Goal: Task Accomplishment & Management: Manage account settings

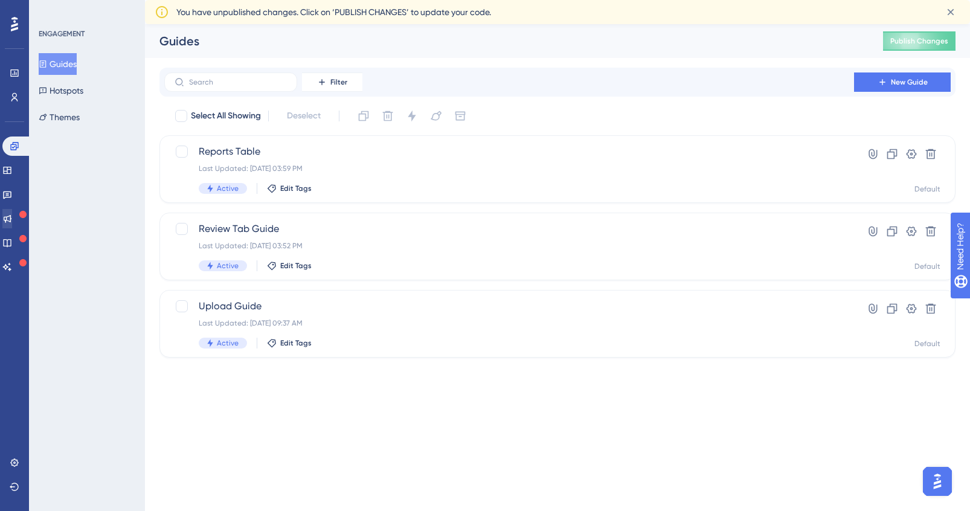
drag, startPoint x: 30, startPoint y: 228, endPoint x: 22, endPoint y: 222, distance: 10.4
click at [30, 228] on div "ENGAGEMENT Guides Hotspots Themes" at bounding box center [87, 255] width 116 height 511
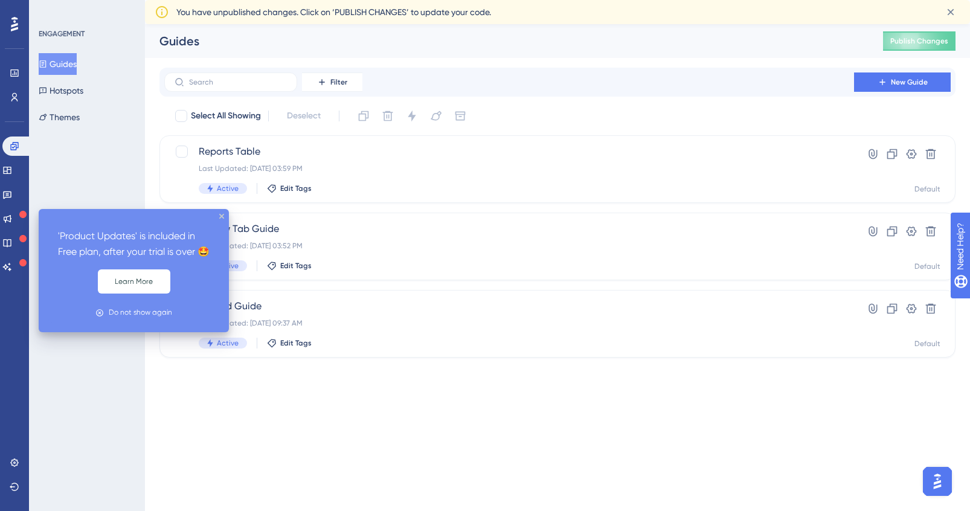
click at [15, 205] on div "Engagement Widgets Feedback Product Updates Knowledge Base AI Assistant" at bounding box center [14, 207] width 24 height 140
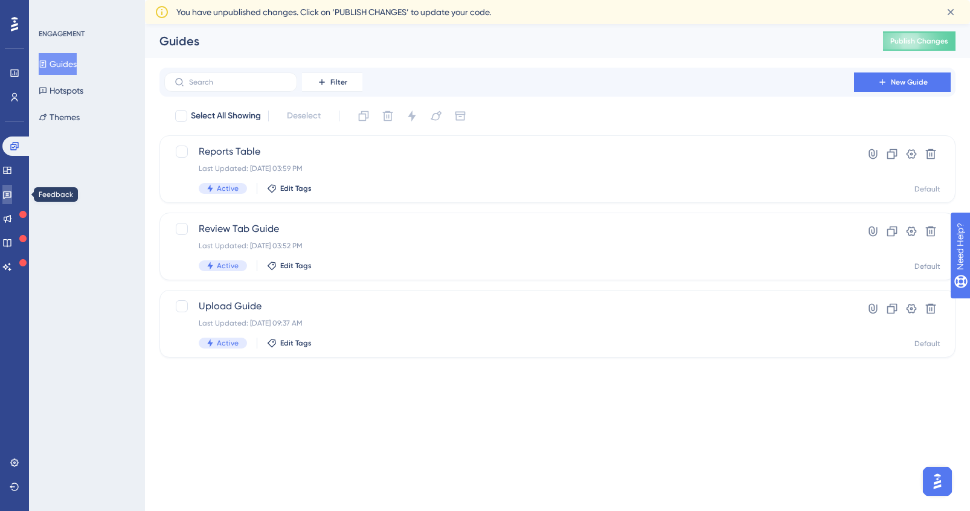
click at [12, 201] on link at bounding box center [7, 194] width 10 height 19
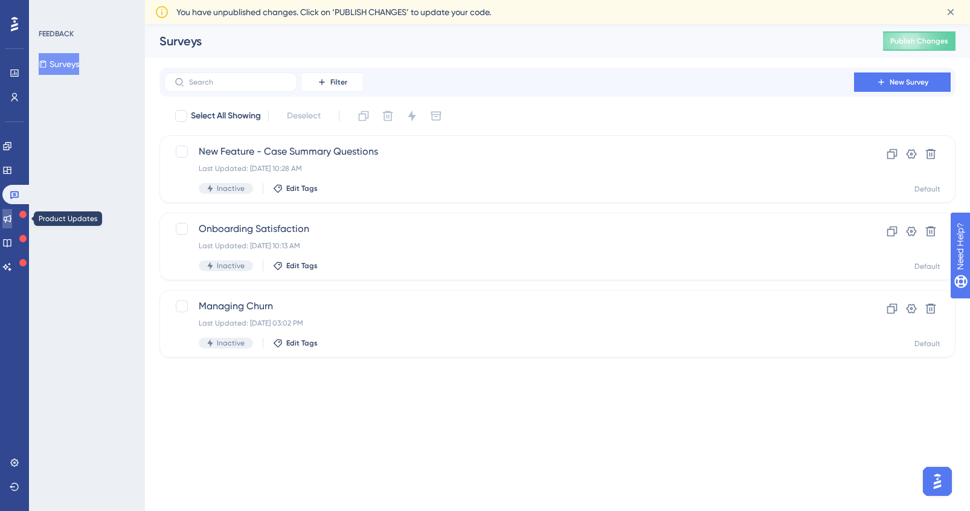
click at [12, 219] on icon at bounding box center [7, 219] width 10 height 10
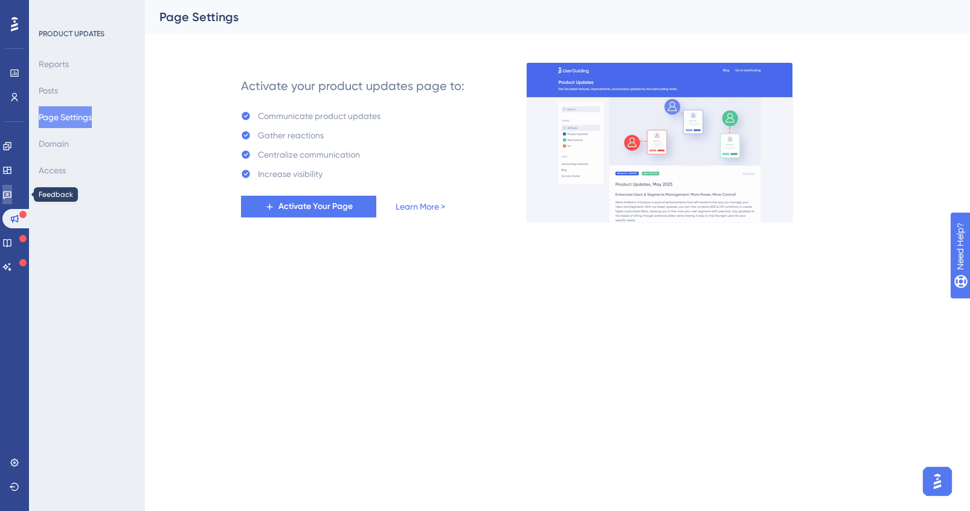
click at [12, 198] on icon at bounding box center [7, 195] width 10 height 10
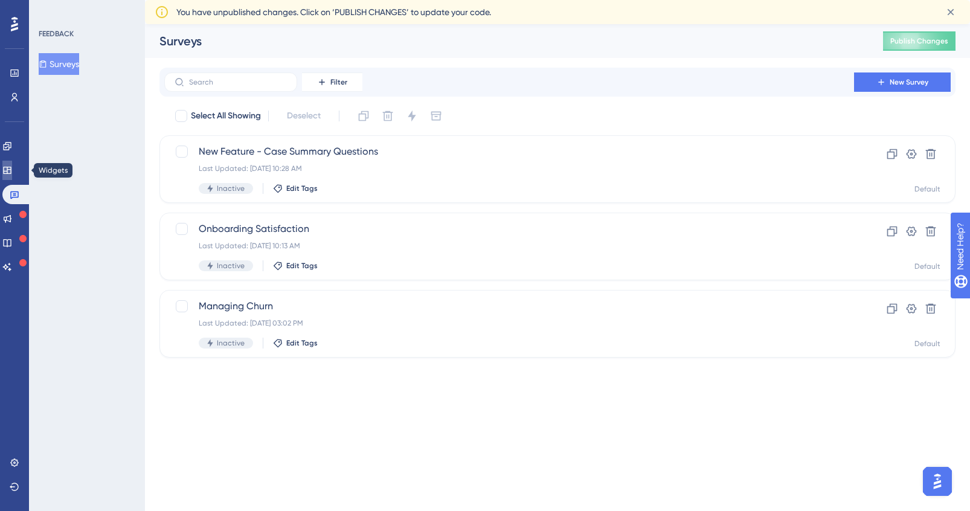
click at [12, 179] on link at bounding box center [7, 170] width 10 height 19
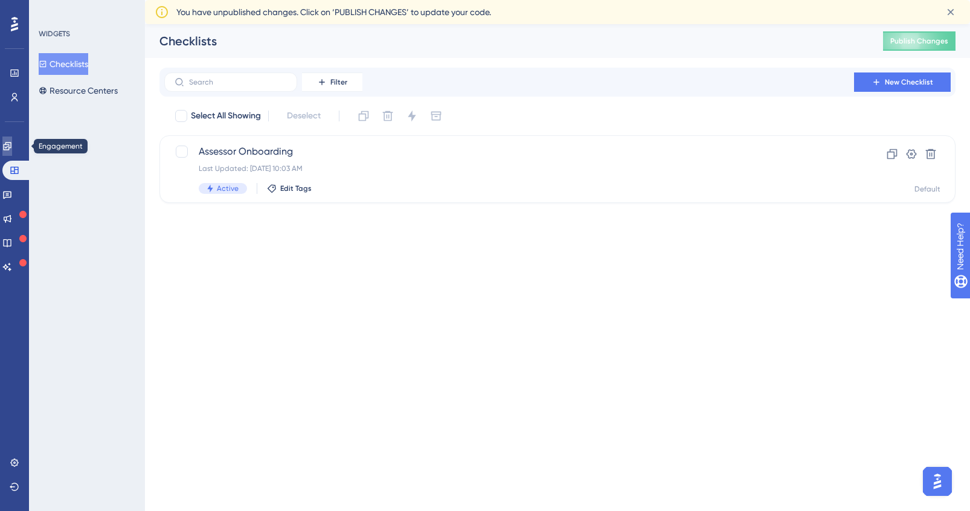
click at [12, 144] on icon at bounding box center [7, 146] width 10 height 10
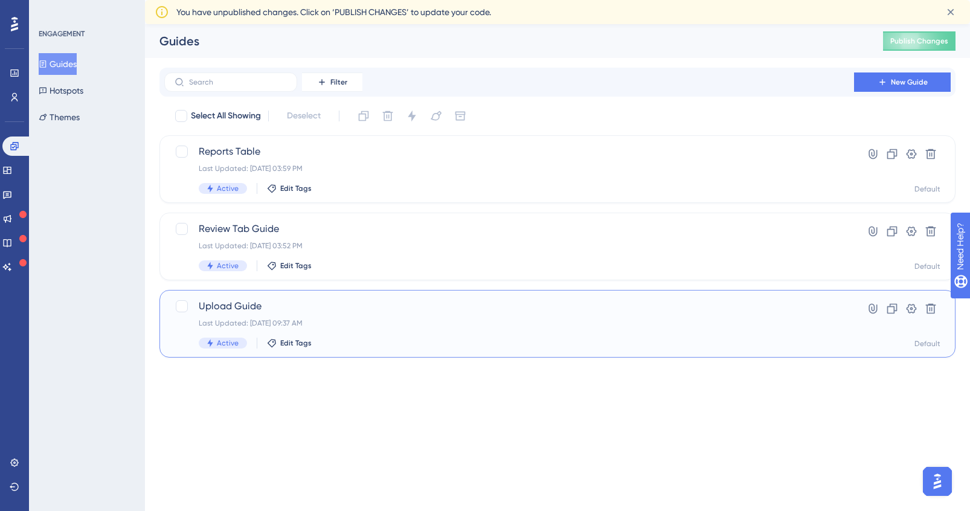
click at [389, 307] on span "Upload Guide" at bounding box center [509, 306] width 621 height 14
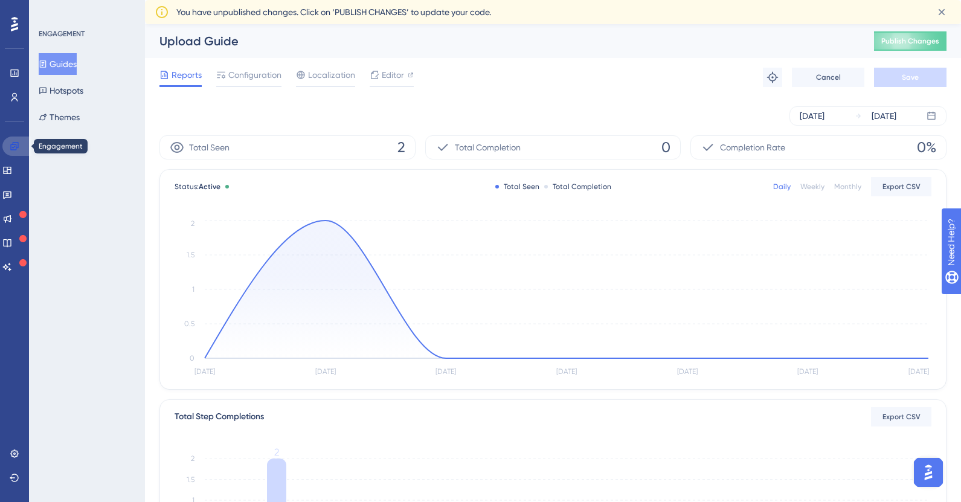
click at [17, 149] on icon at bounding box center [15, 146] width 10 height 10
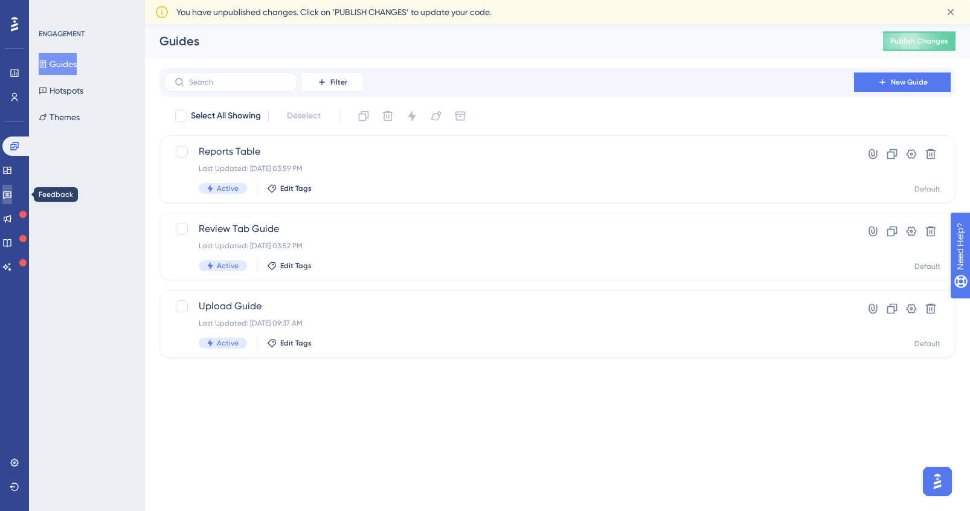
click at [12, 188] on link at bounding box center [7, 194] width 10 height 19
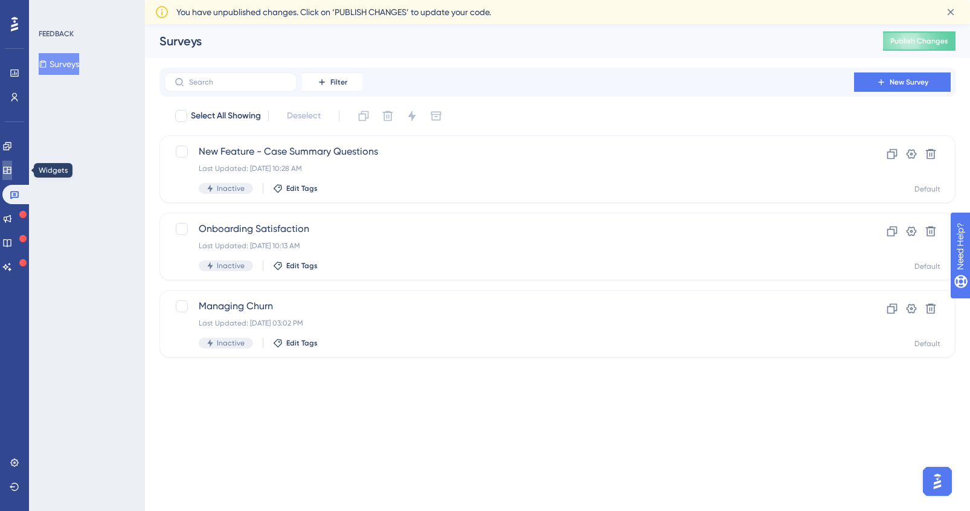
click at [12, 167] on icon at bounding box center [7, 170] width 10 height 10
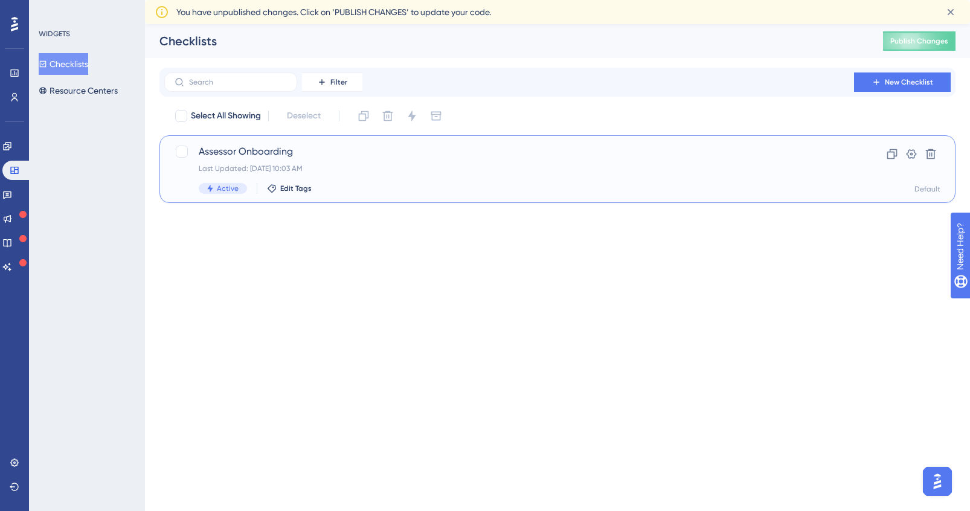
click at [256, 159] on div "Assessor Onboarding Last Updated: Aug 14 2025, 10:03 AM Active Edit Tags" at bounding box center [509, 169] width 621 height 50
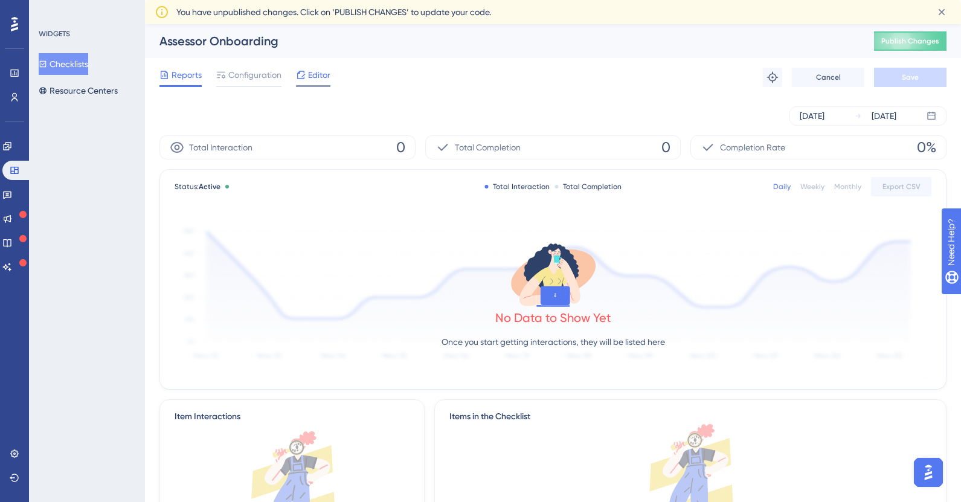
click at [318, 72] on span "Editor" at bounding box center [319, 75] width 22 height 14
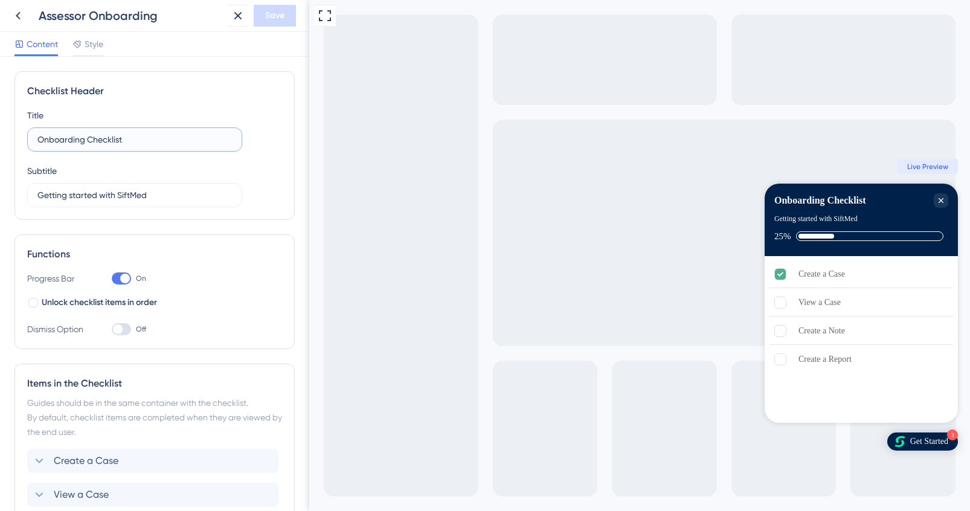
click at [134, 139] on input "Onboarding Checklist" at bounding box center [134, 139] width 194 height 13
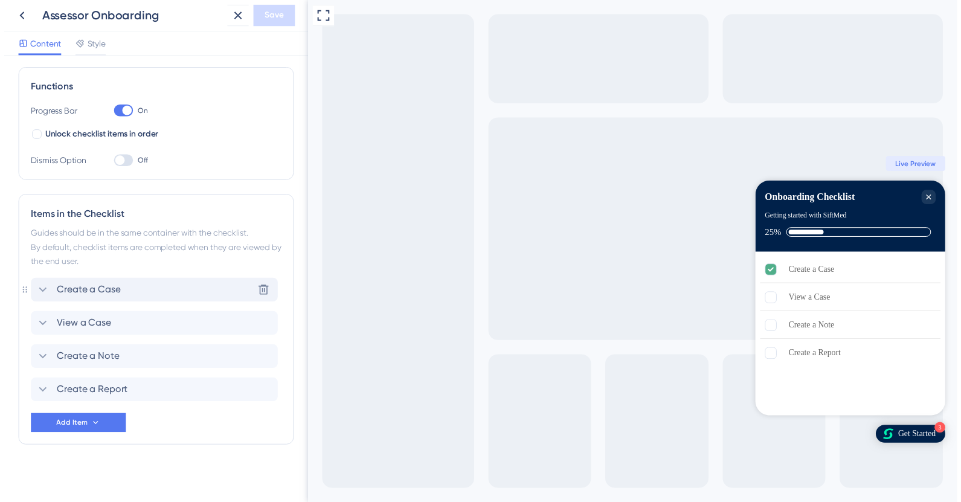
scroll to position [170, 0]
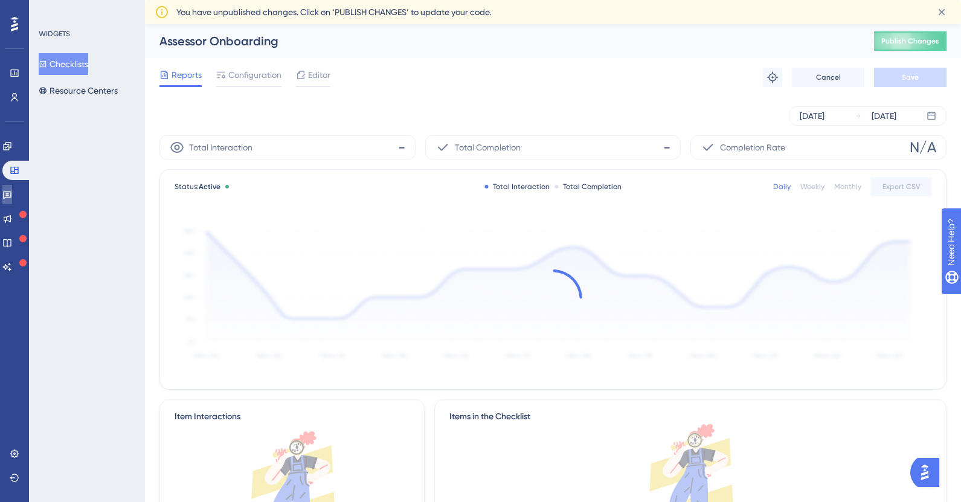
click at [11, 197] on icon at bounding box center [7, 195] width 8 height 8
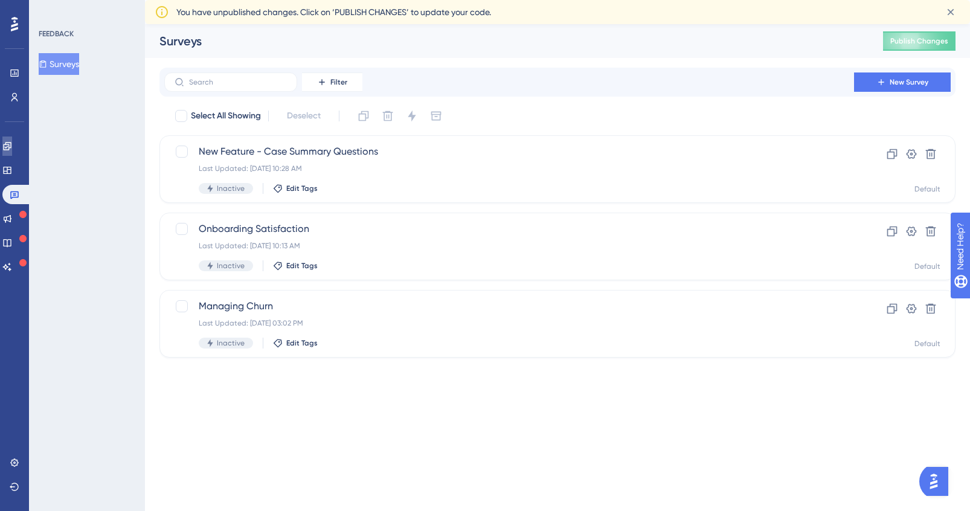
click at [11, 143] on icon at bounding box center [7, 146] width 8 height 8
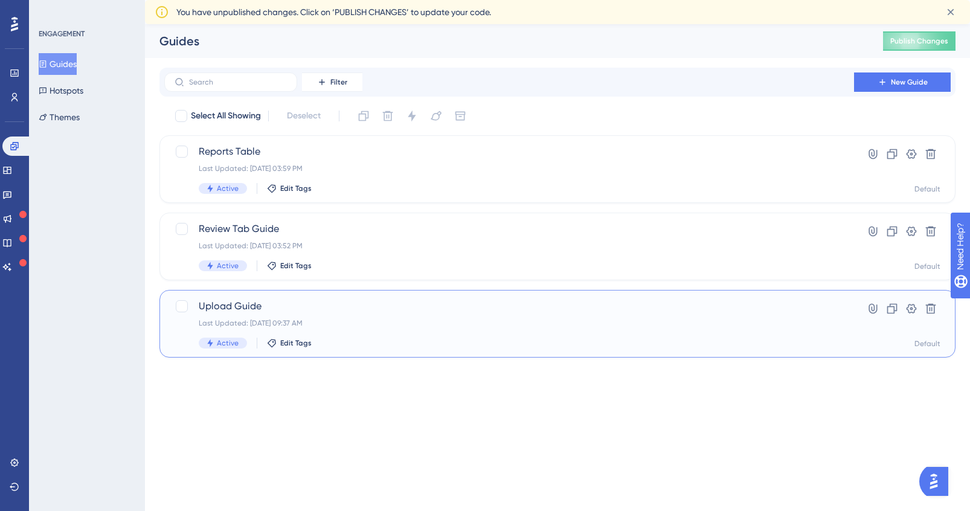
click at [423, 316] on div "Upload Guide Last Updated: Aug 14 2025, 09:37 AM Active Edit Tags" at bounding box center [509, 324] width 621 height 50
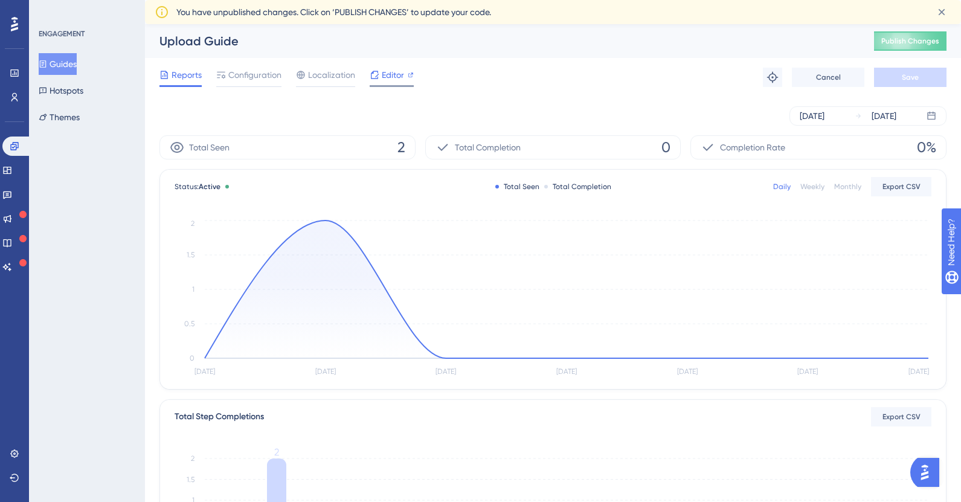
click at [379, 80] on div at bounding box center [375, 75] width 10 height 14
click at [269, 80] on span "Configuration" at bounding box center [254, 75] width 53 height 14
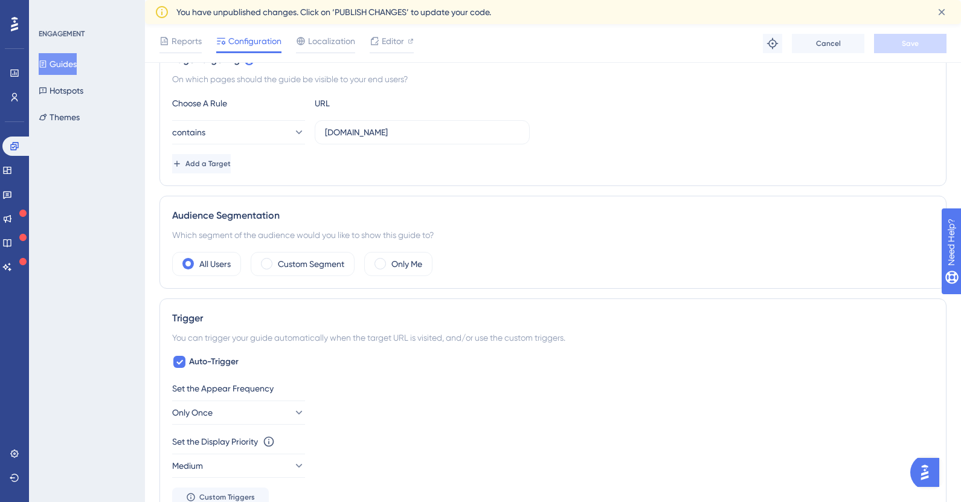
scroll to position [284, 0]
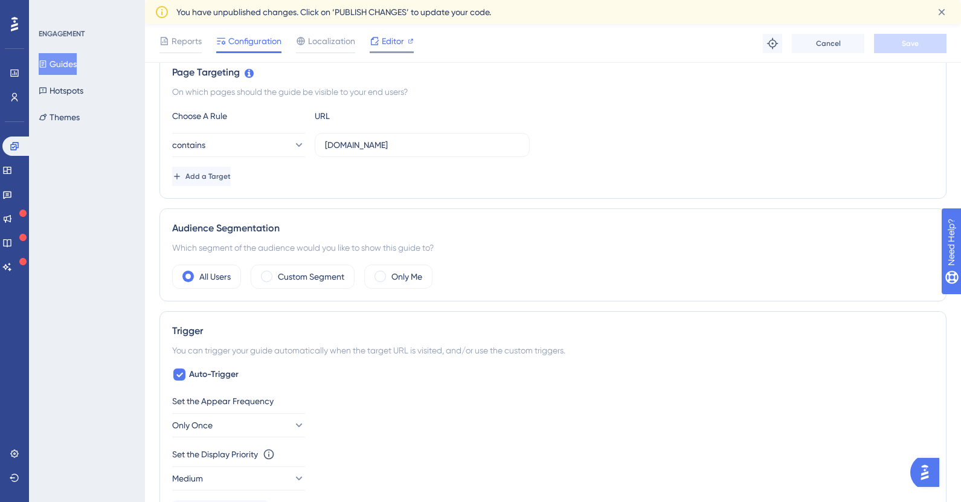
click at [390, 50] on div "Editor" at bounding box center [392, 43] width 44 height 19
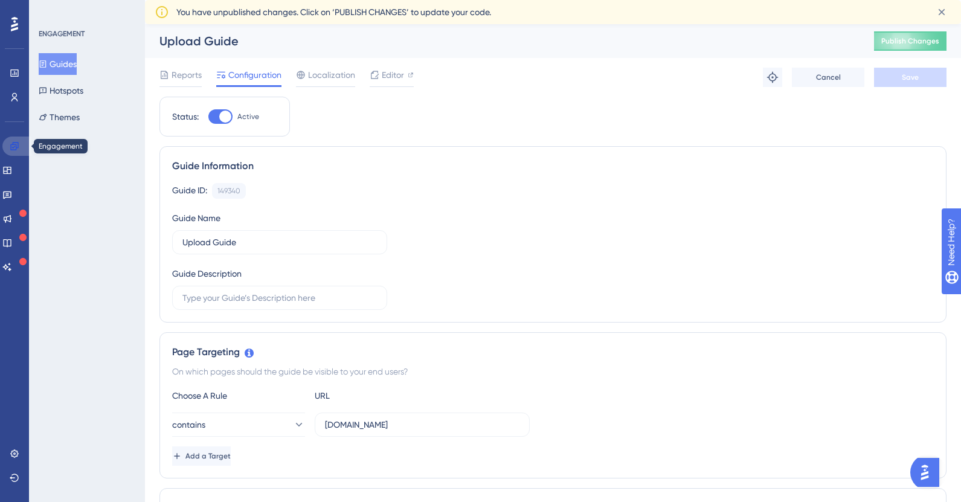
click at [14, 145] on icon at bounding box center [15, 146] width 10 height 10
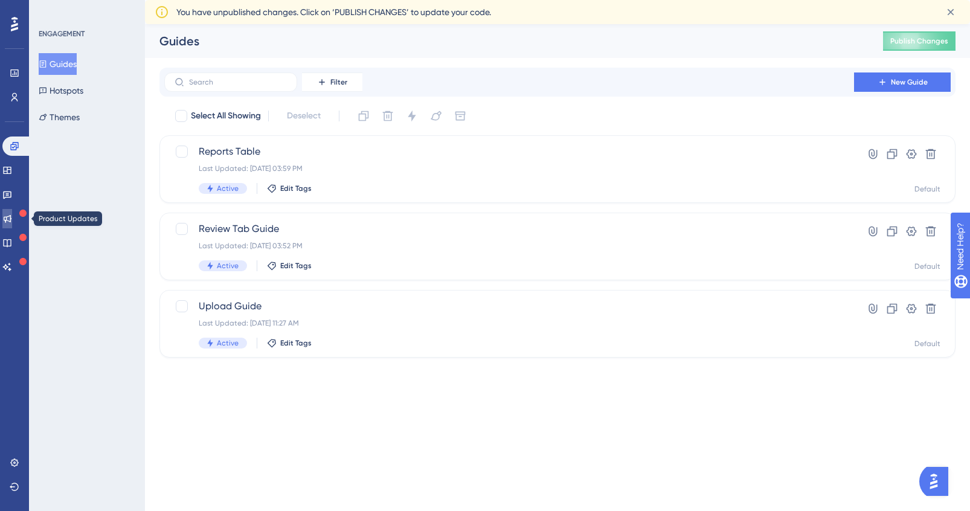
click at [10, 216] on icon at bounding box center [7, 219] width 10 height 10
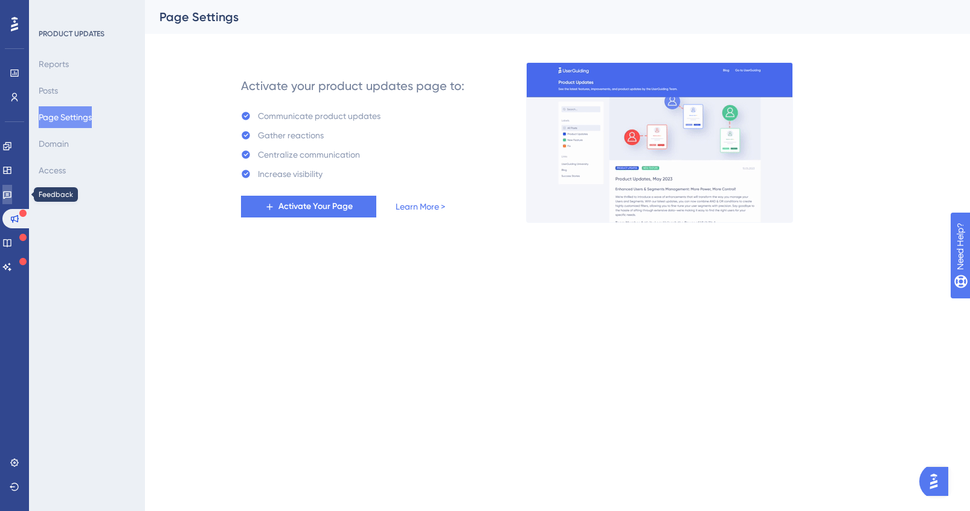
click at [11, 191] on icon at bounding box center [7, 195] width 8 height 8
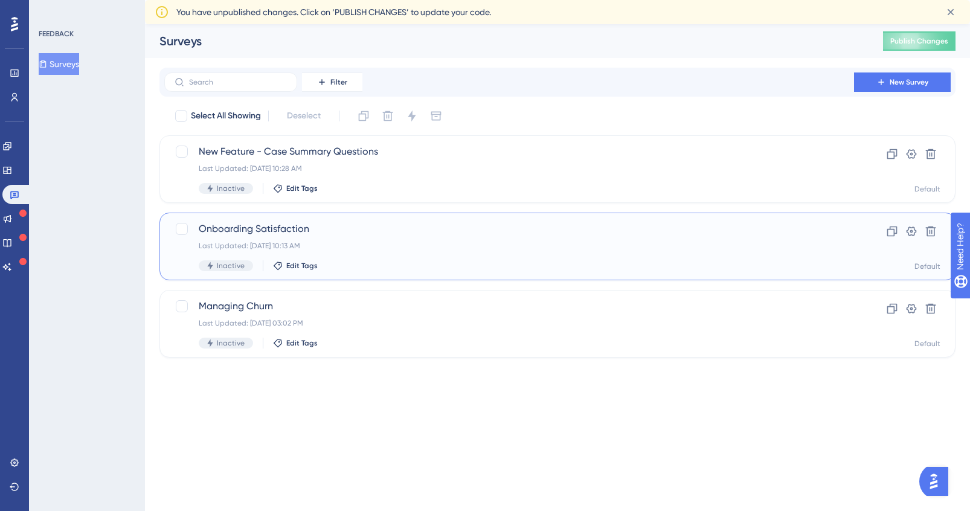
click at [380, 248] on div "Last Updated: Aug 15 2025, 10:13 AM" at bounding box center [509, 246] width 621 height 10
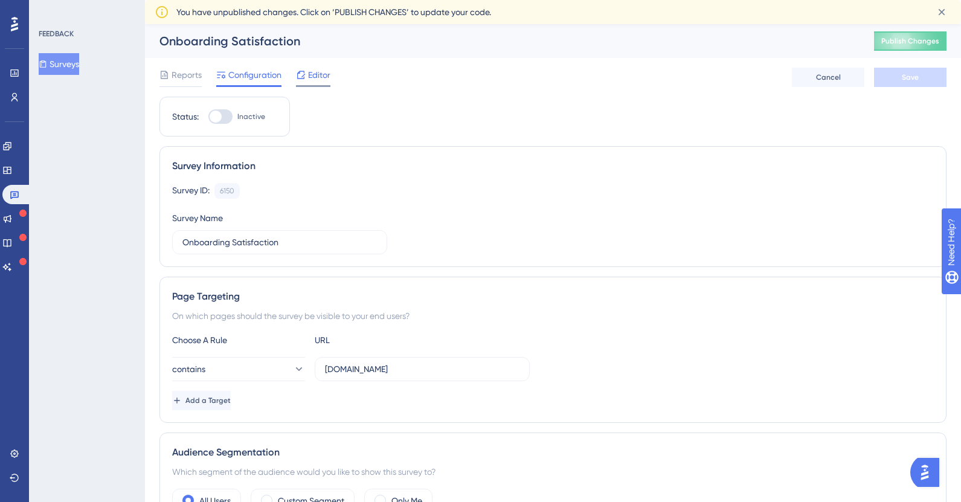
click at [321, 81] on span "Editor" at bounding box center [319, 75] width 22 height 14
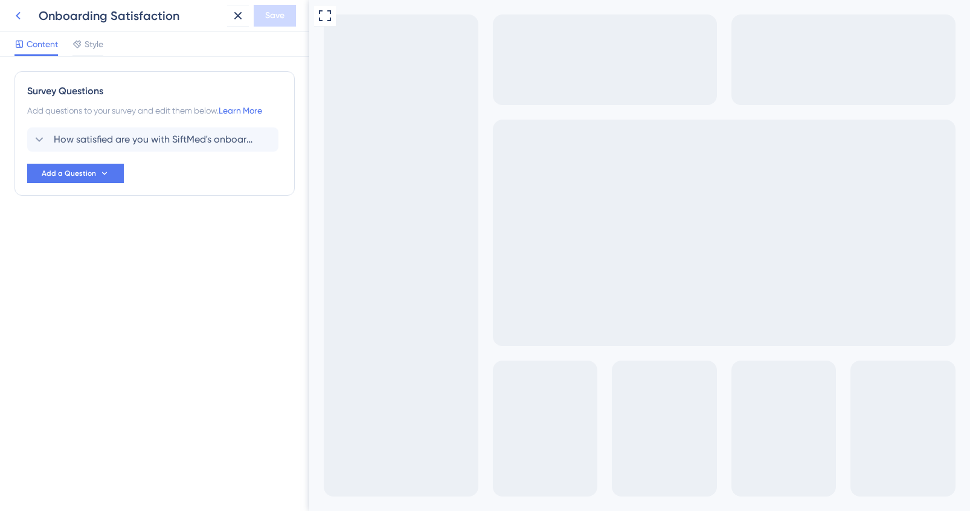
click at [17, 15] on icon at bounding box center [18, 16] width 5 height 8
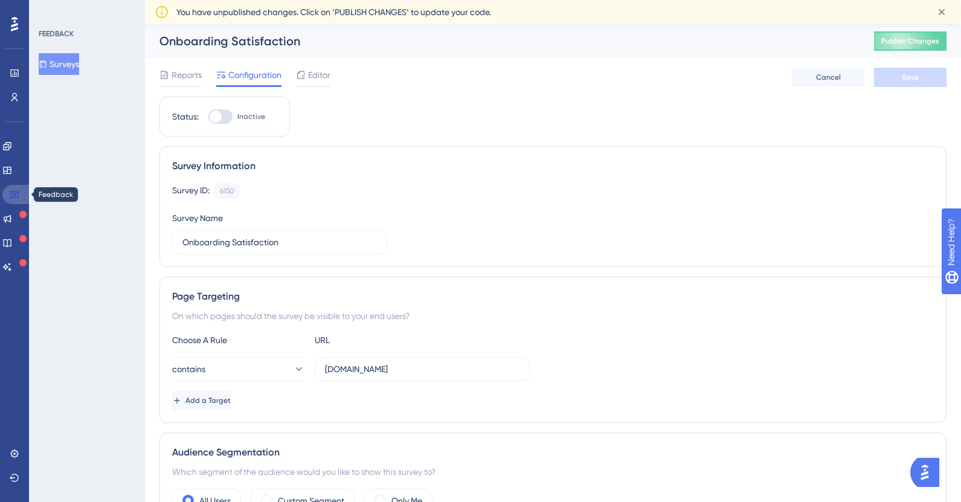
click at [16, 198] on icon at bounding box center [15, 195] width 10 height 10
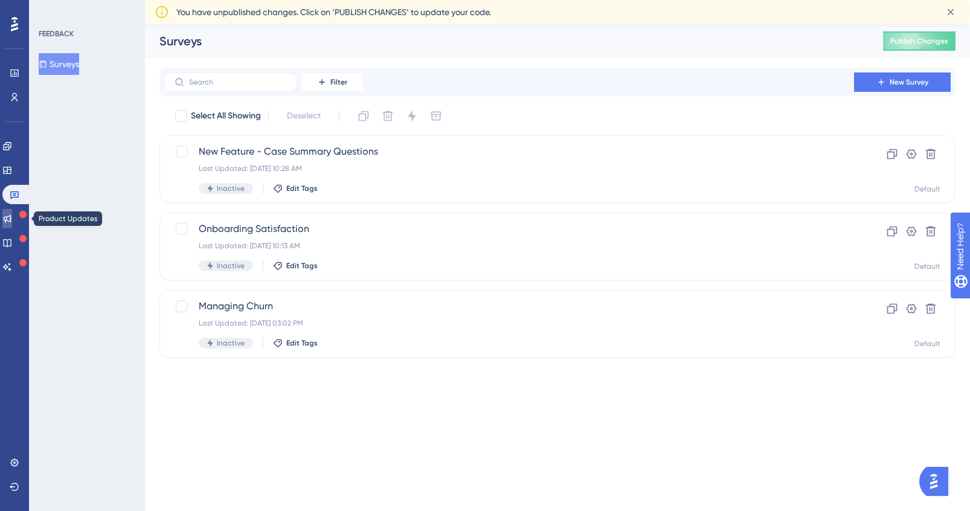
click at [12, 220] on icon at bounding box center [7, 219] width 10 height 10
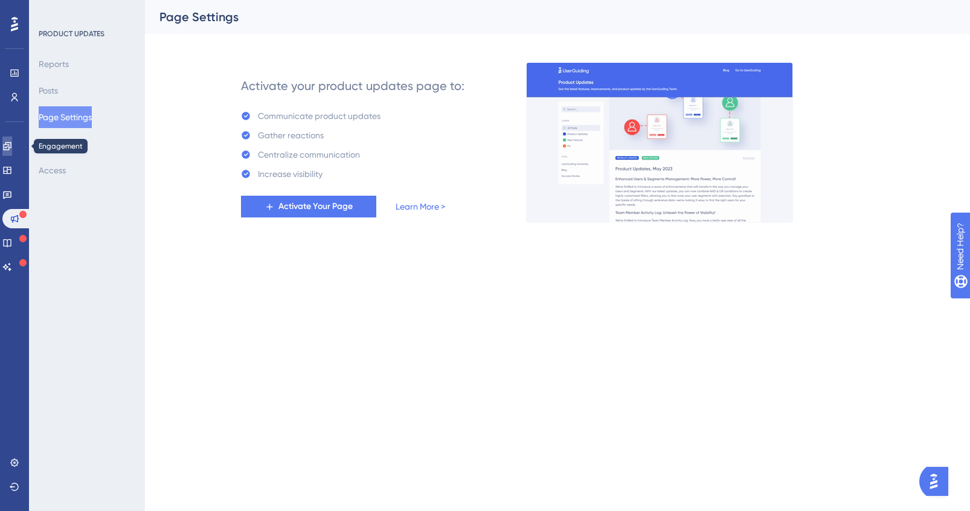
click at [12, 151] on link at bounding box center [7, 146] width 10 height 19
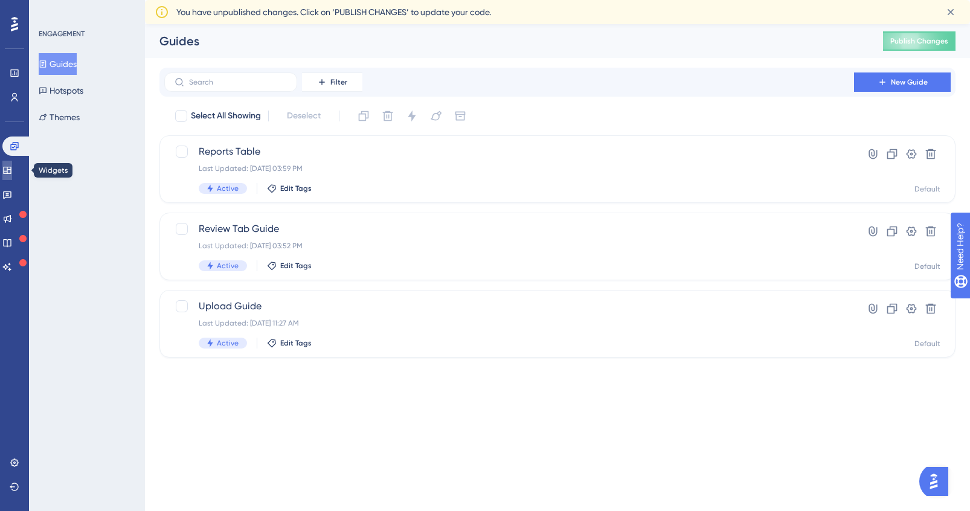
click at [12, 176] on link at bounding box center [7, 170] width 10 height 19
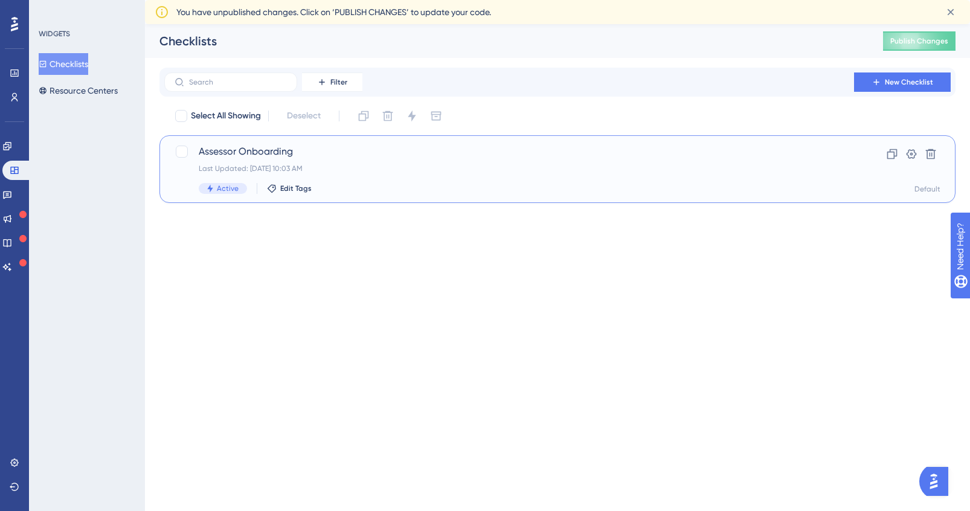
click at [338, 166] on div "Last Updated: Aug 14 2025, 10:03 AM" at bounding box center [509, 169] width 621 height 10
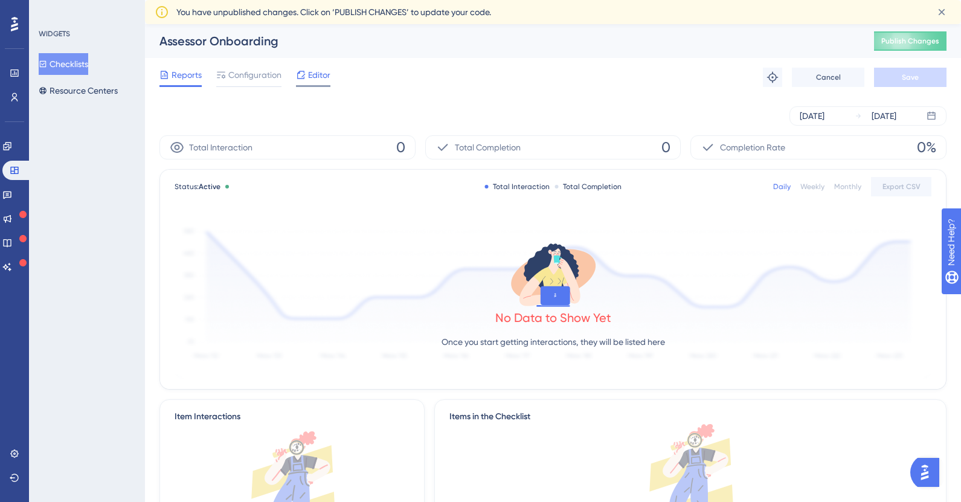
click at [318, 77] on span "Editor" at bounding box center [319, 75] width 22 height 14
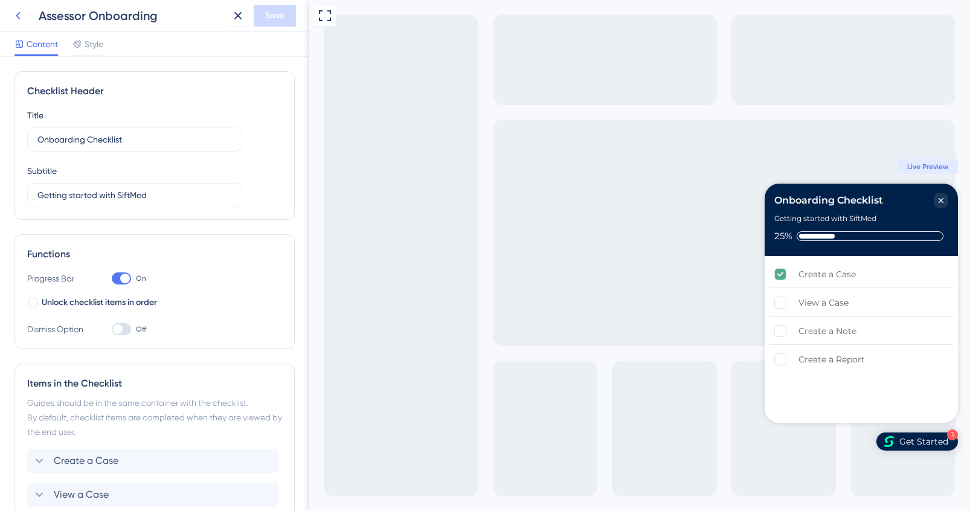
click at [19, 14] on icon at bounding box center [18, 15] width 14 height 14
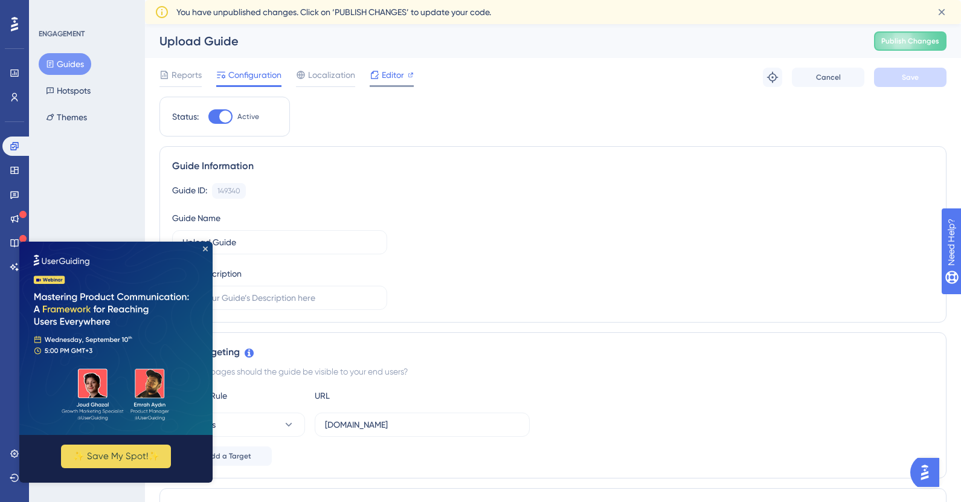
click at [402, 77] on span "Editor" at bounding box center [393, 75] width 22 height 14
click at [390, 81] on span "Editor" at bounding box center [393, 75] width 22 height 14
